Goal: Entertainment & Leisure: Consume media (video, audio)

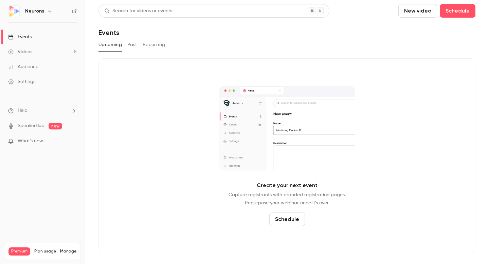
click at [45, 54] on link "Videos 5" at bounding box center [42, 51] width 85 height 15
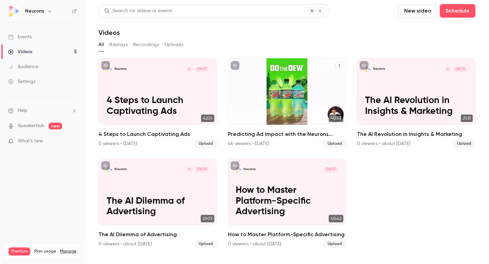
click at [280, 134] on h2 "Predicting Ad Impact with the Neurons Impact Score" at bounding box center [287, 134] width 118 height 8
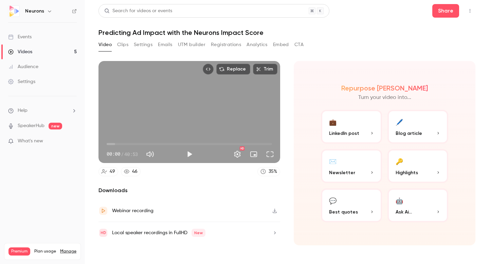
click at [228, 44] on button "Registrations" at bounding box center [226, 44] width 30 height 11
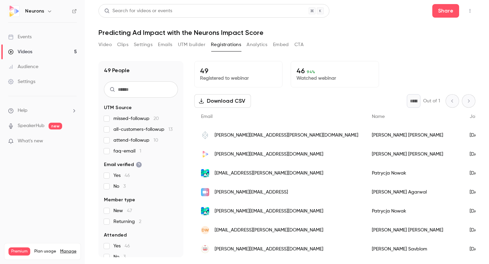
click at [110, 187] on label "No 3" at bounding box center [141, 186] width 74 height 7
click at [125, 130] on span "all-customers-followup 13" at bounding box center [142, 129] width 59 height 7
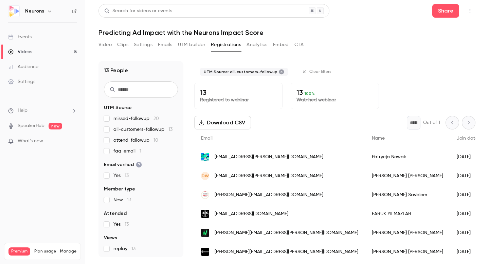
click at [131, 131] on span "all-customers-followup 13" at bounding box center [142, 129] width 59 height 7
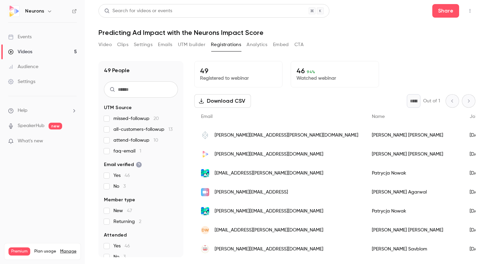
click at [48, 143] on p "What's new" at bounding box center [37, 141] width 58 height 7
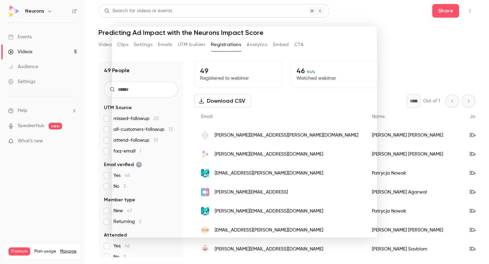
click at [420, 32] on div at bounding box center [244, 132] width 489 height 264
